Goal: Navigation & Orientation: Find specific page/section

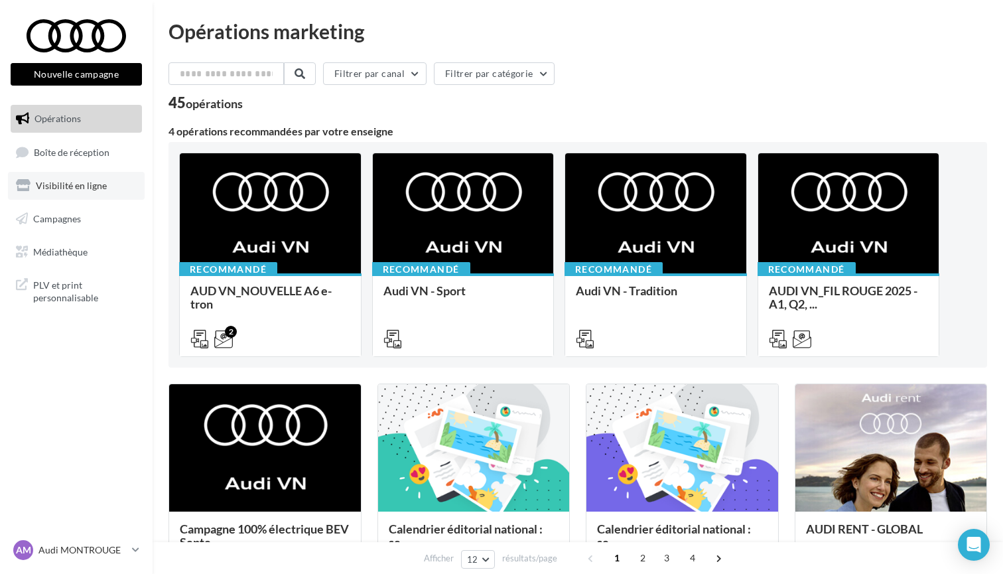
click at [88, 190] on link "Visibilité en ligne" at bounding box center [76, 186] width 137 height 28
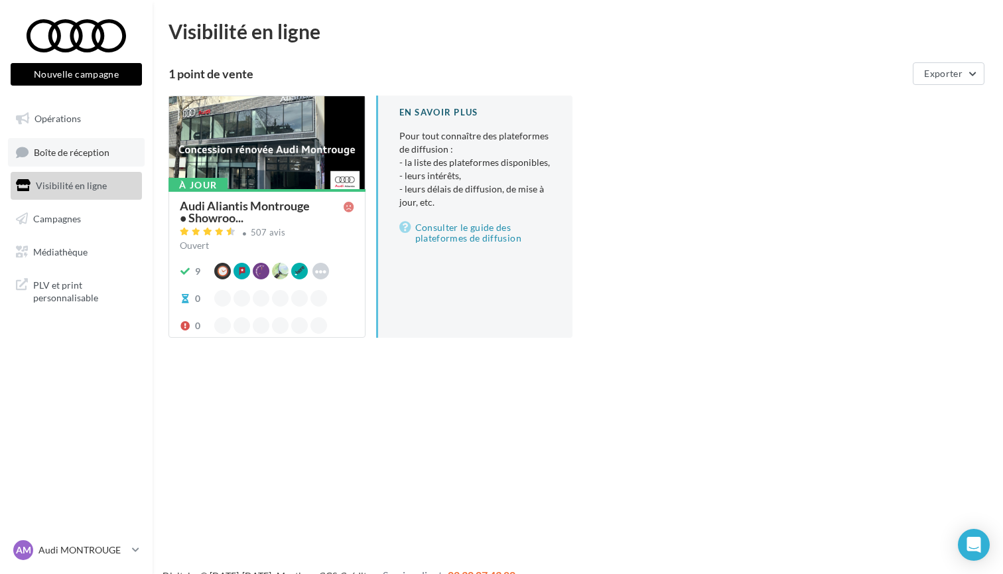
click at [84, 149] on span "Boîte de réception" at bounding box center [72, 151] width 76 height 11
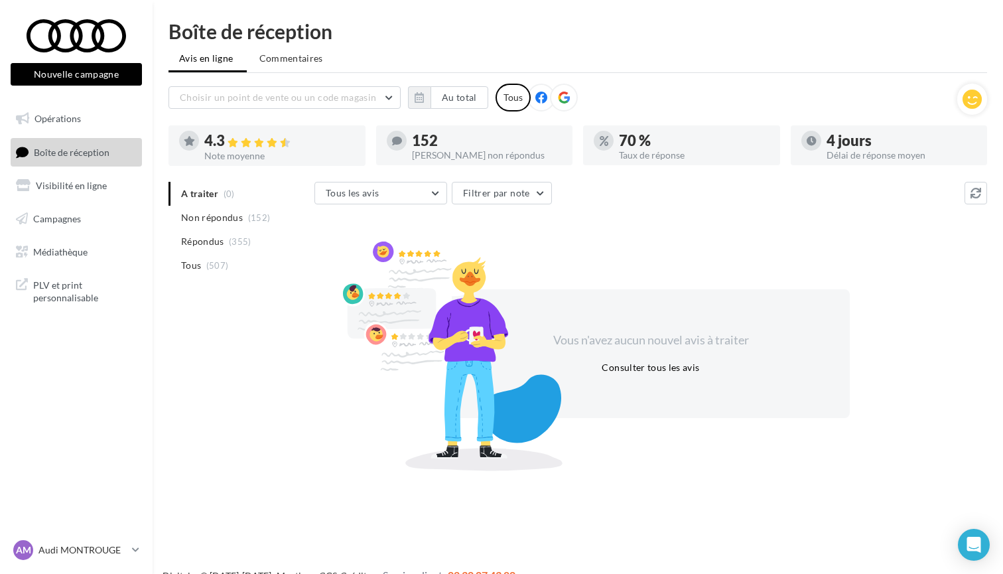
click at [100, 563] on div "AM Audi MONTROUGE audi-mont-gest" at bounding box center [76, 551] width 131 height 26
click at [99, 551] on p "Audi MONTROUGE" at bounding box center [82, 550] width 88 height 13
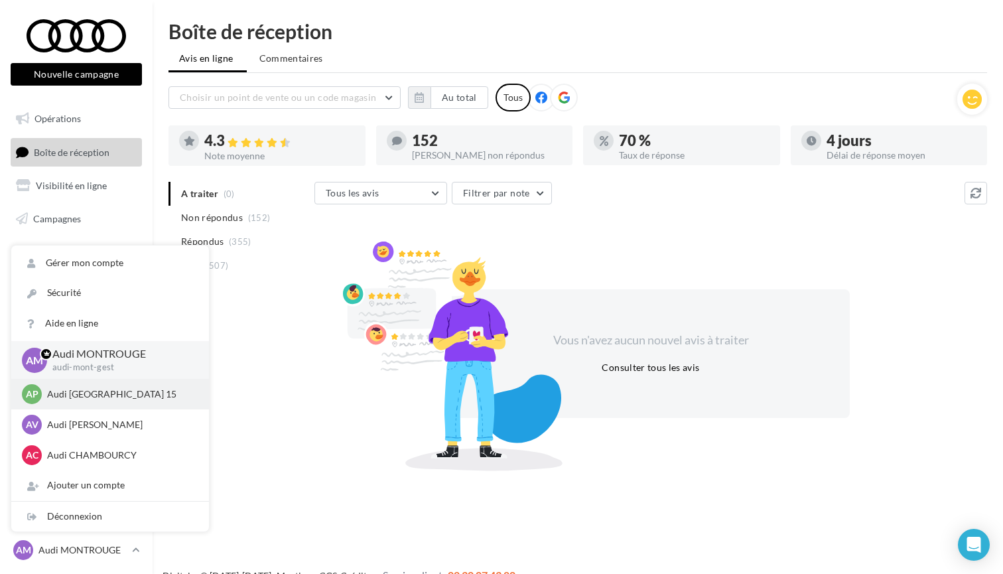
click at [94, 401] on div "AP Audi PARIS 15 audi-pari-gest" at bounding box center [110, 394] width 177 height 20
